Goal: Check status

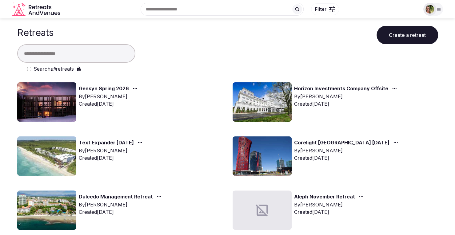
click at [342, 86] on link "Horizon Investments Company Offsite" at bounding box center [341, 89] width 94 height 8
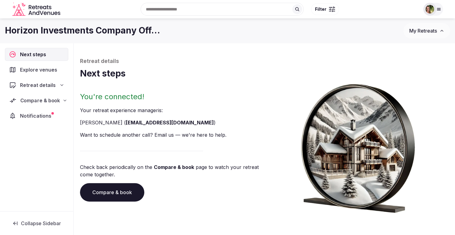
click at [33, 100] on span "Compare & book" at bounding box center [40, 100] width 40 height 7
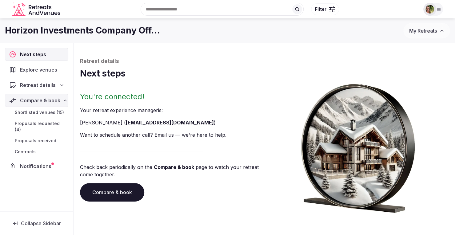
click at [33, 123] on span "Proposals requested (4)" at bounding box center [40, 127] width 51 height 12
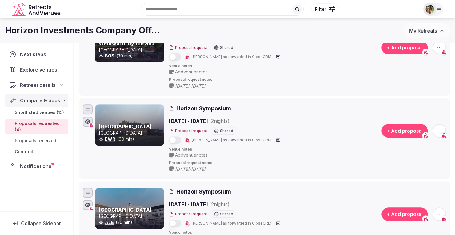
scroll to position [85, 0]
